Goal: Task Accomplishment & Management: Manage account settings

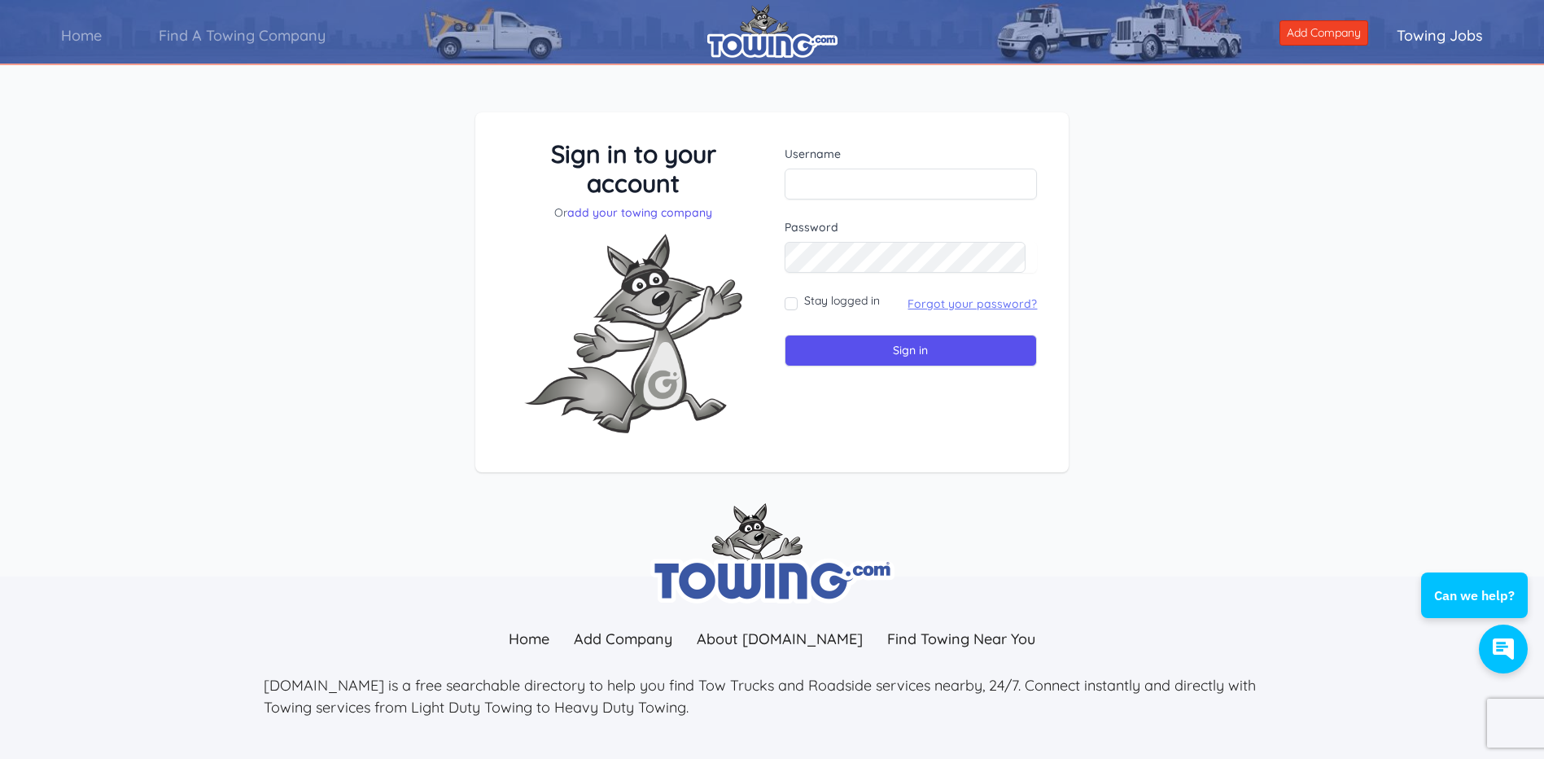
click at [966, 302] on link "Forgot your password?" at bounding box center [972, 303] width 129 height 15
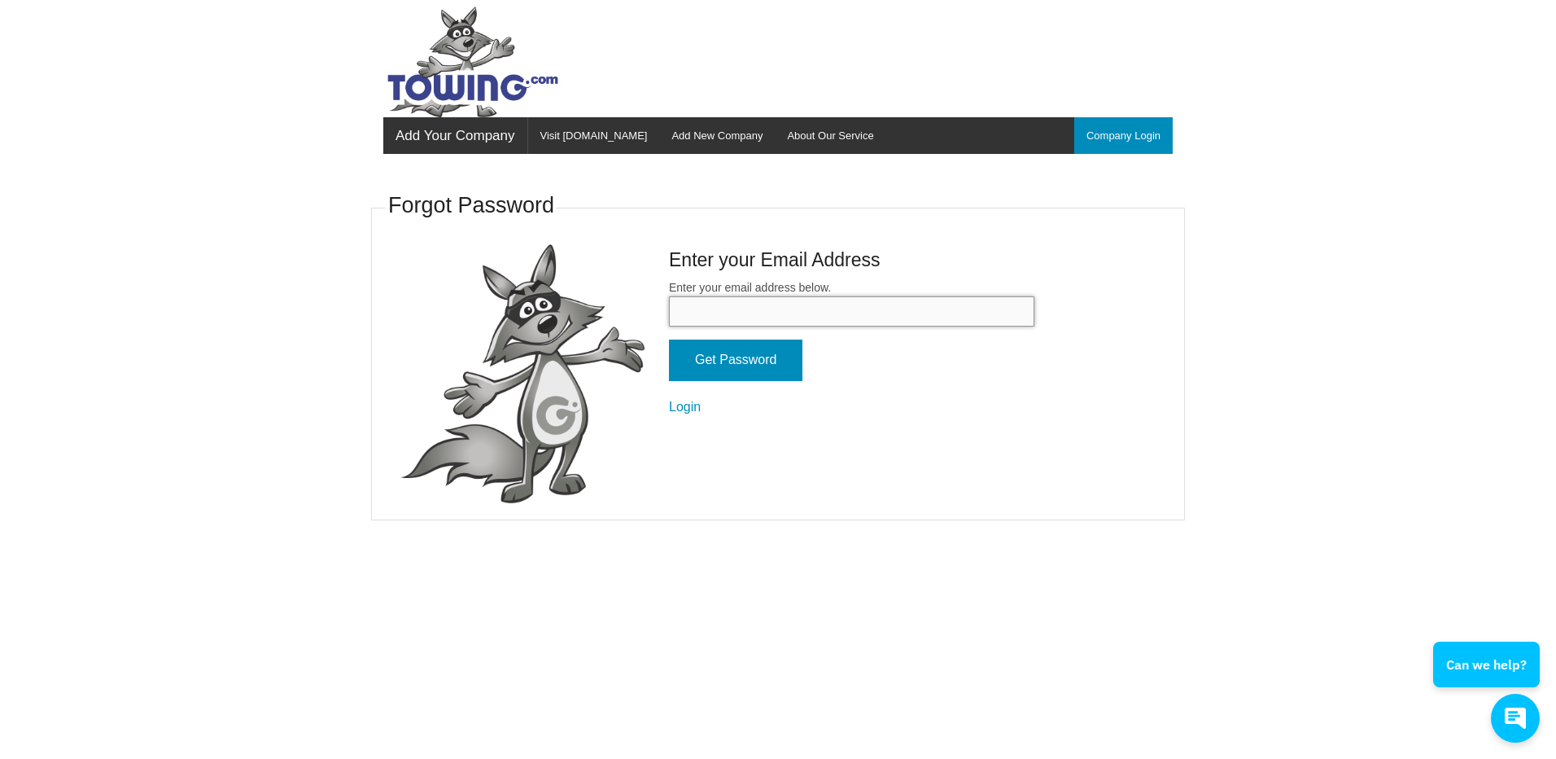
click at [698, 302] on input "Enter your email address below." at bounding box center [851, 311] width 365 height 30
type input "b"
